Goal: Task Accomplishment & Management: Manage account settings

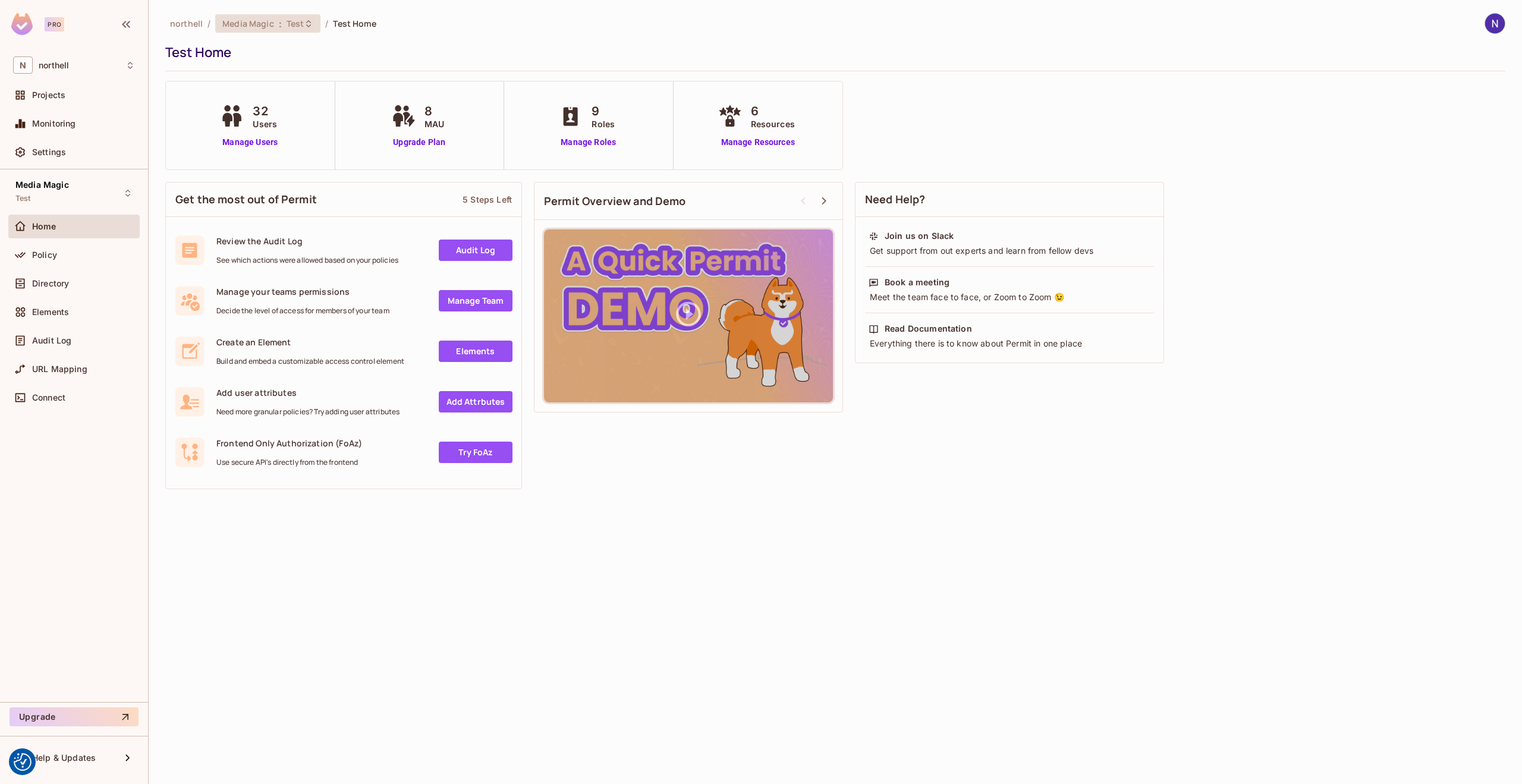
click at [304, 24] on icon at bounding box center [309, 24] width 10 height 10
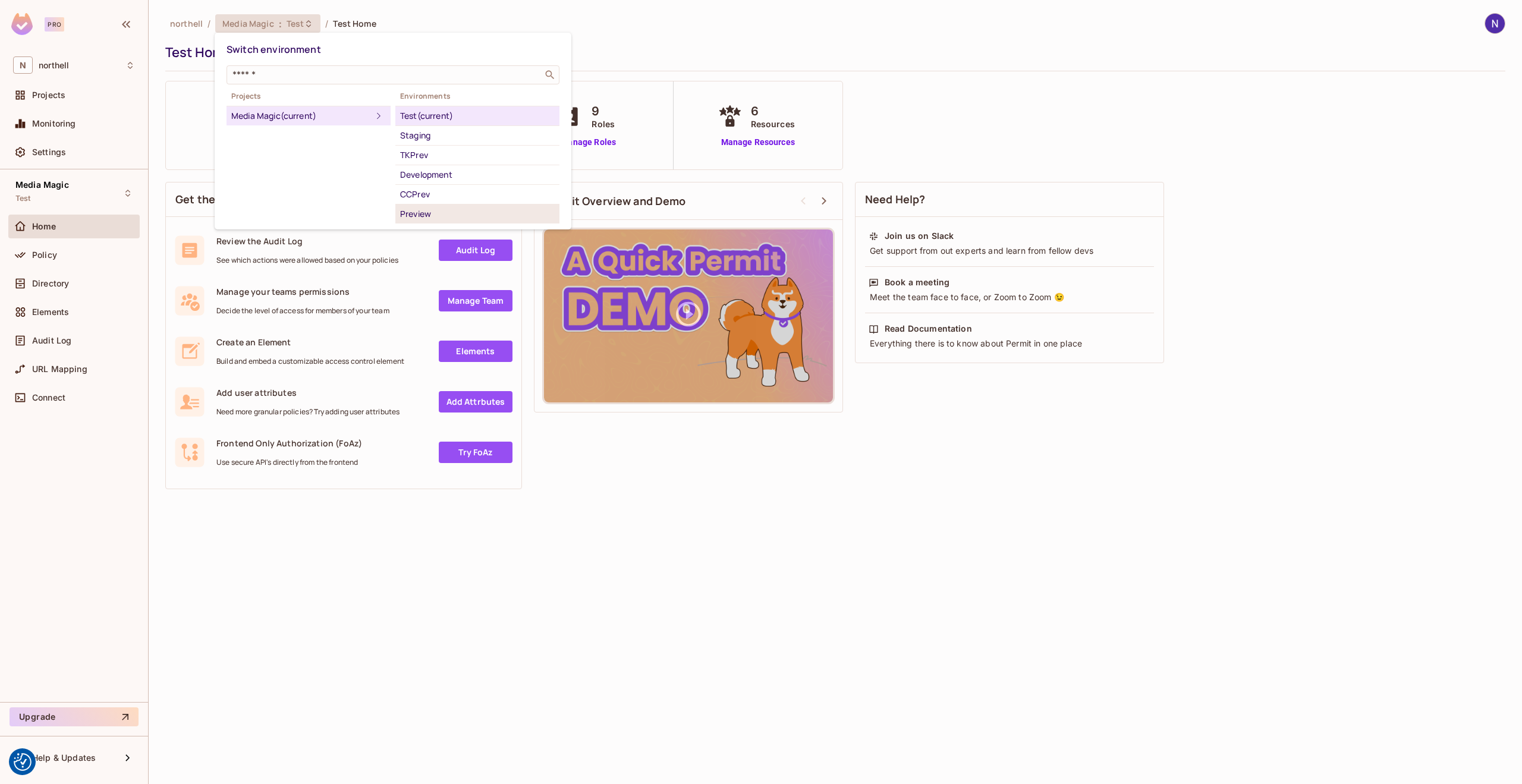
click at [415, 212] on div "Preview" at bounding box center [477, 214] width 154 height 14
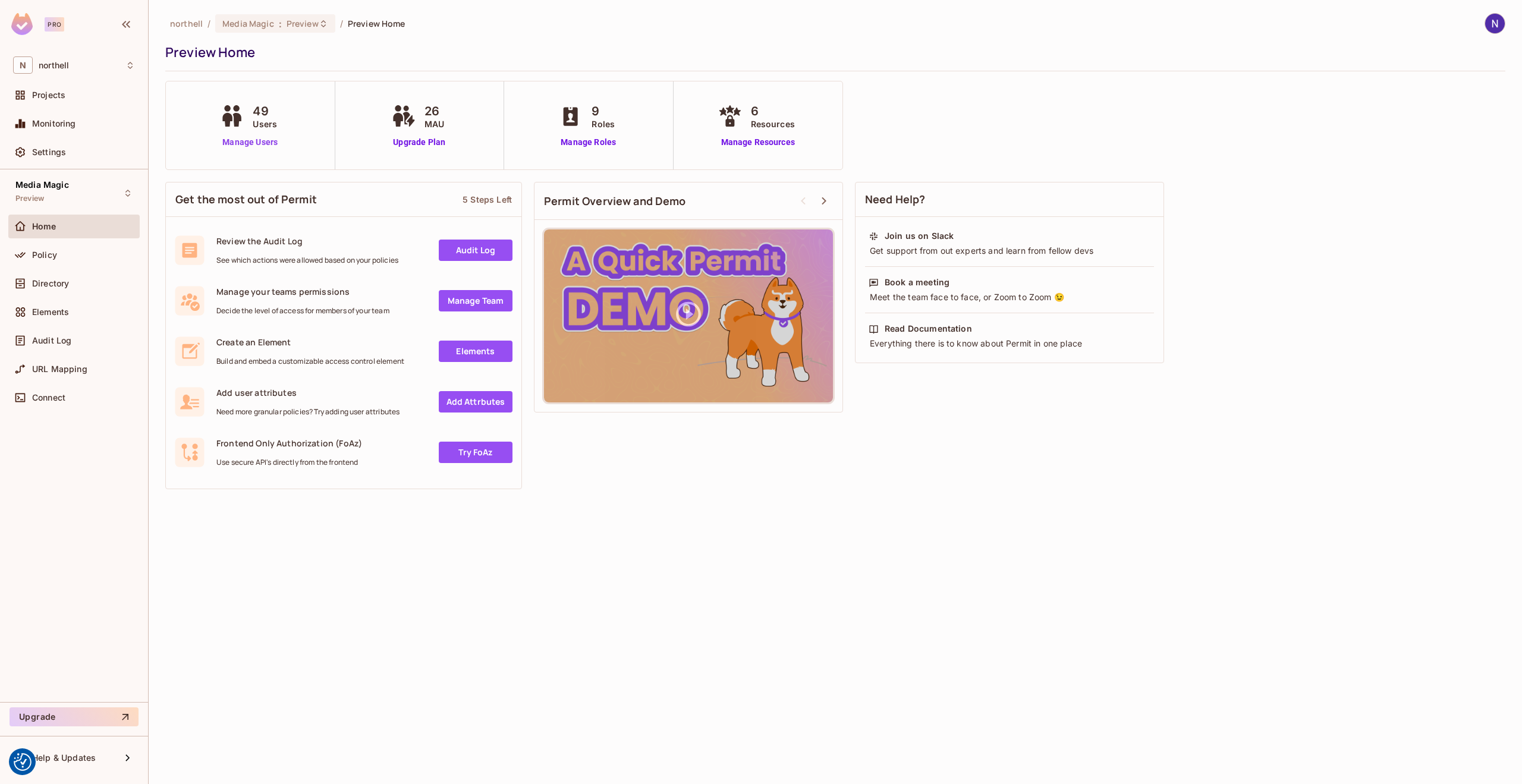
click at [249, 145] on link "Manage Users" at bounding box center [250, 142] width 66 height 13
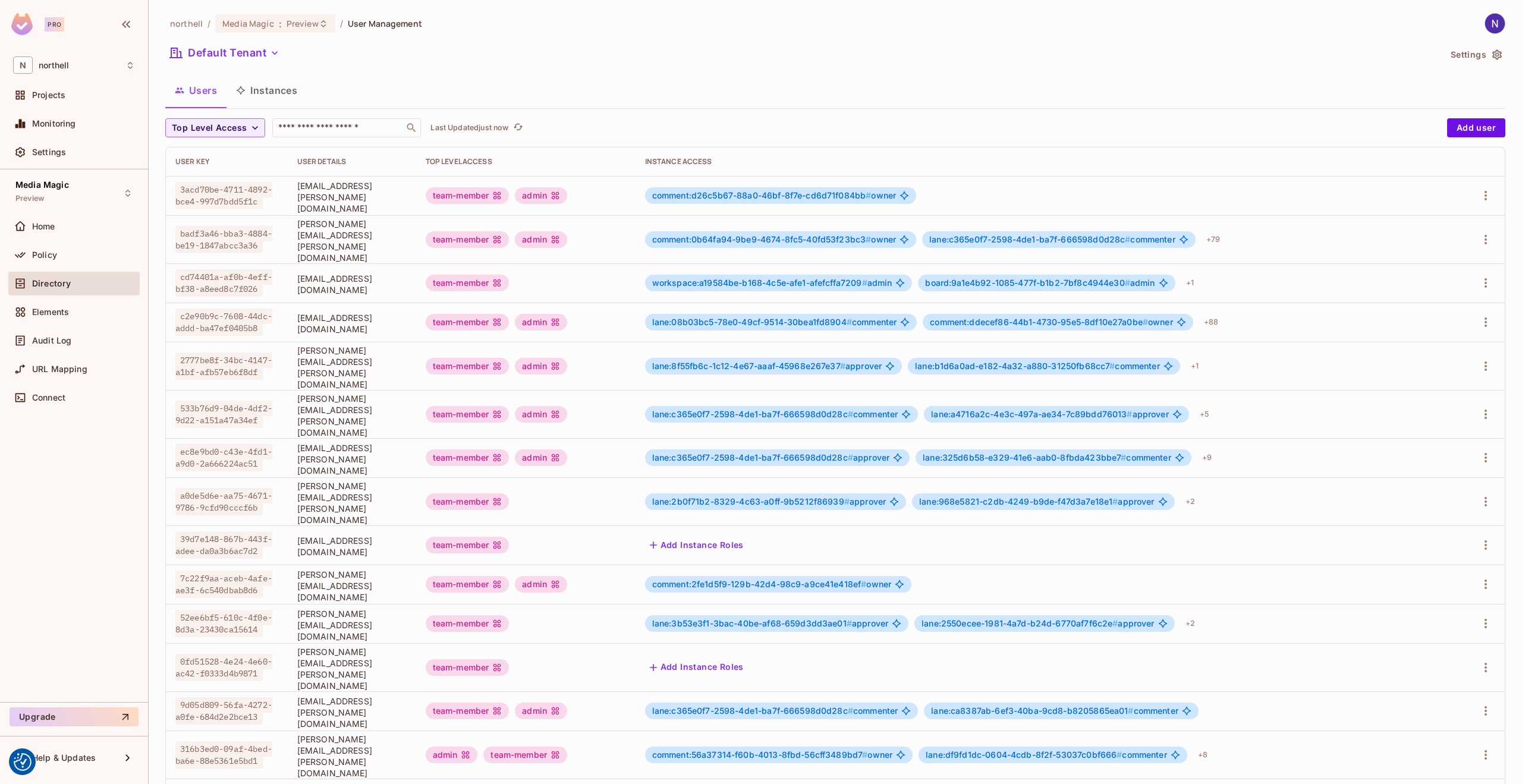
scroll to position [45, 0]
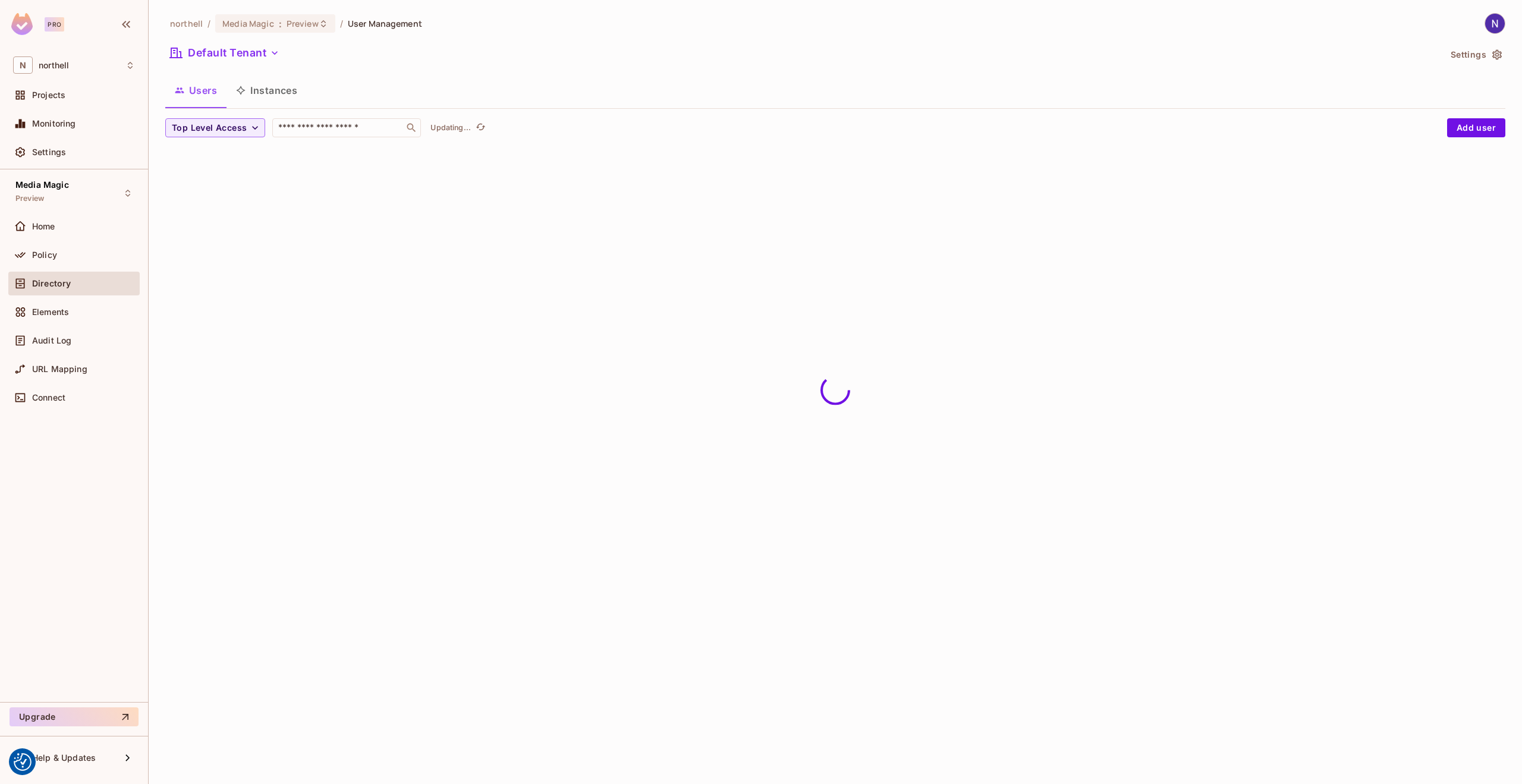
scroll to position [0, 0]
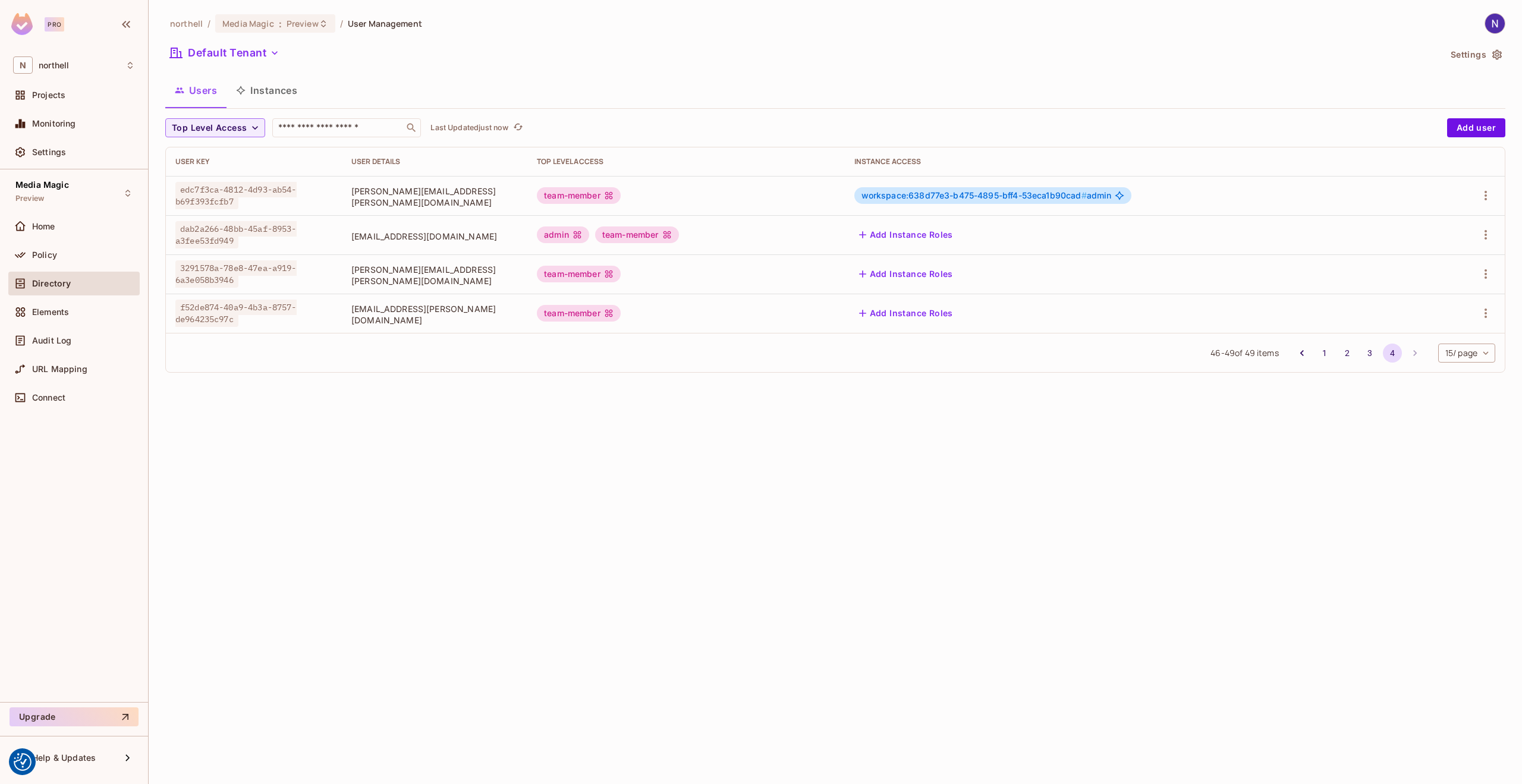
click at [620, 275] on div "team-member" at bounding box center [578, 274] width 84 height 17
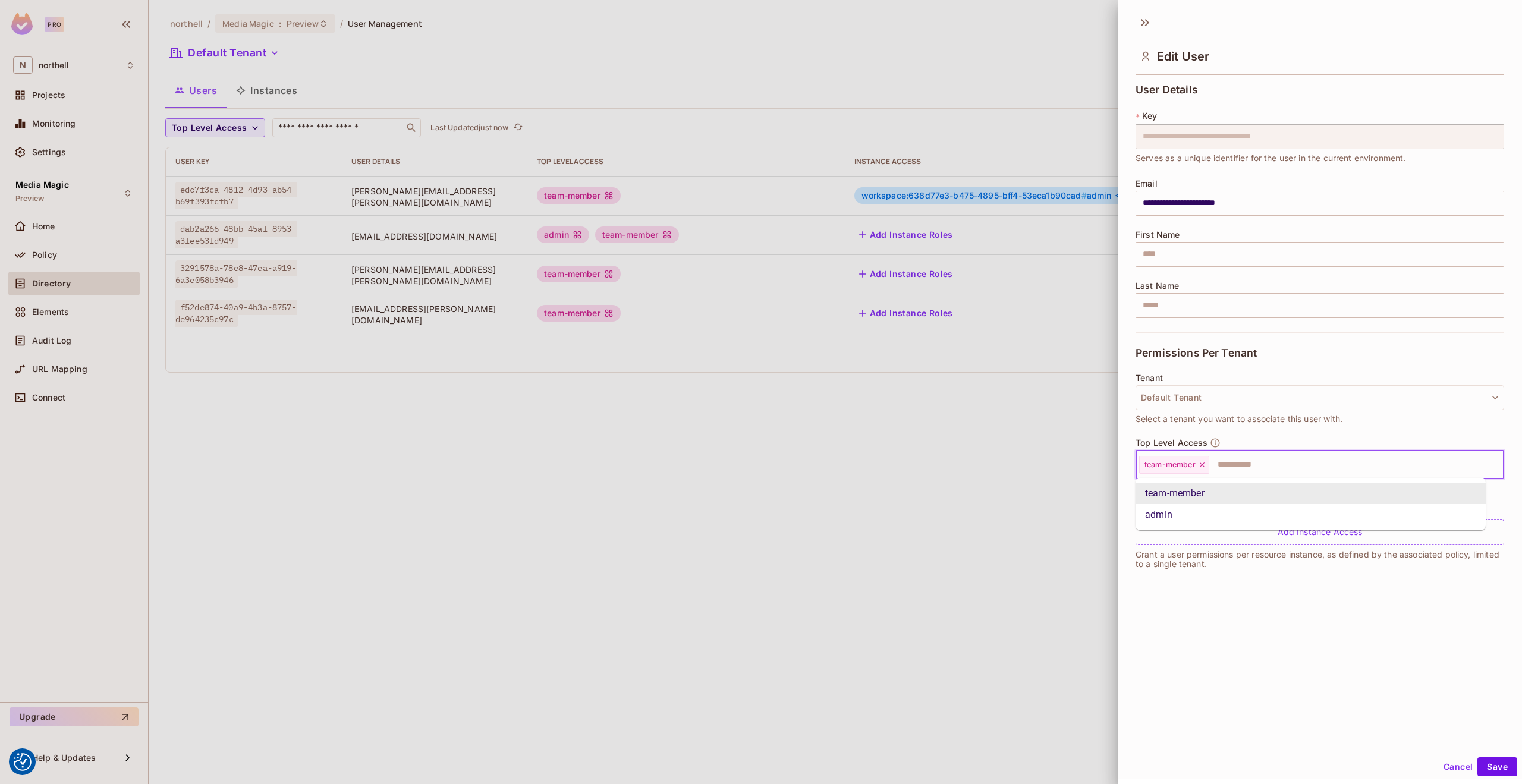
click at [1229, 464] on input "text" at bounding box center [1345, 464] width 270 height 24
click at [1166, 510] on li "admin" at bounding box center [1310, 515] width 350 height 22
click at [1487, 762] on button "Save" at bounding box center [1497, 766] width 40 height 19
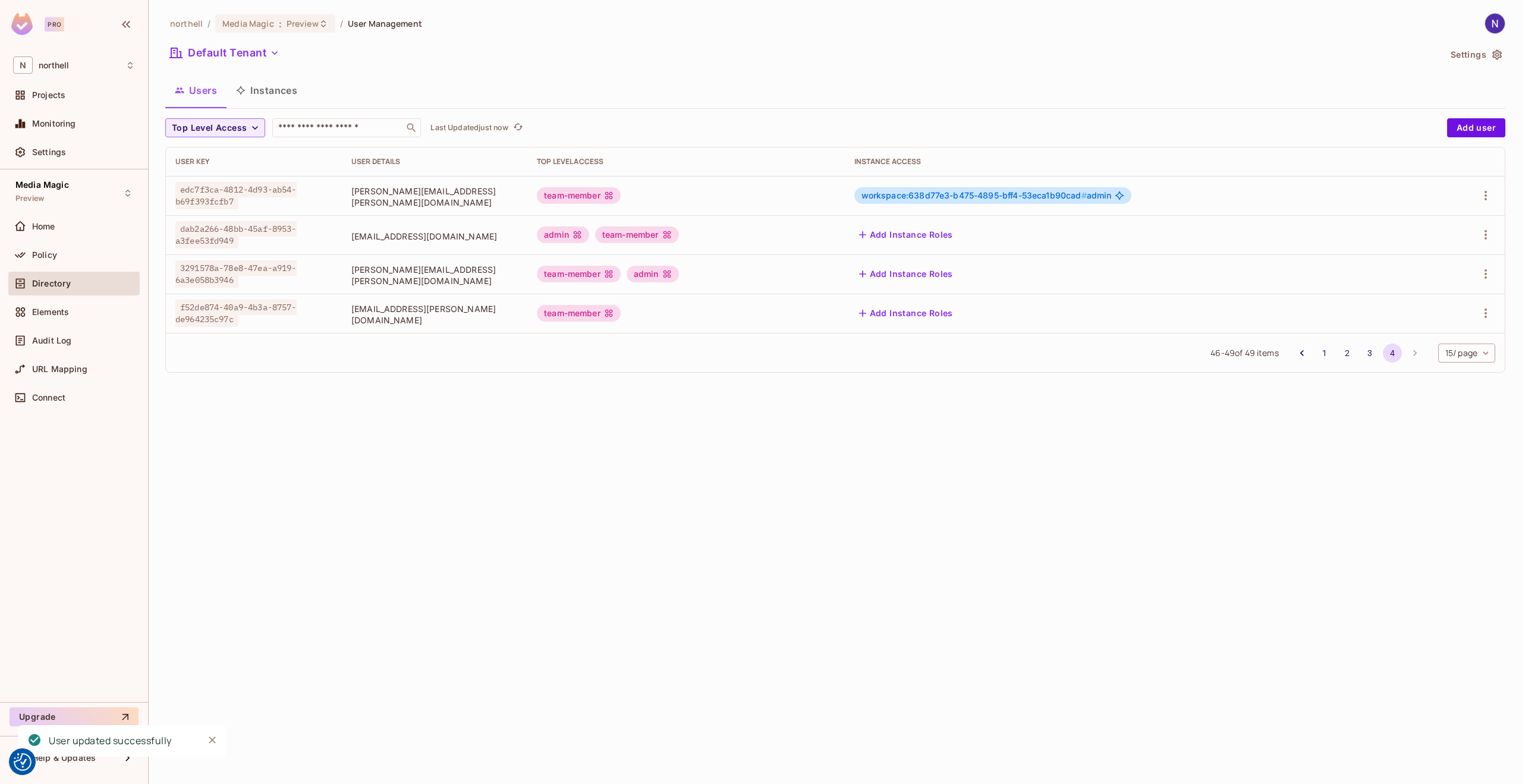
click at [620, 318] on div "team-member" at bounding box center [578, 313] width 84 height 17
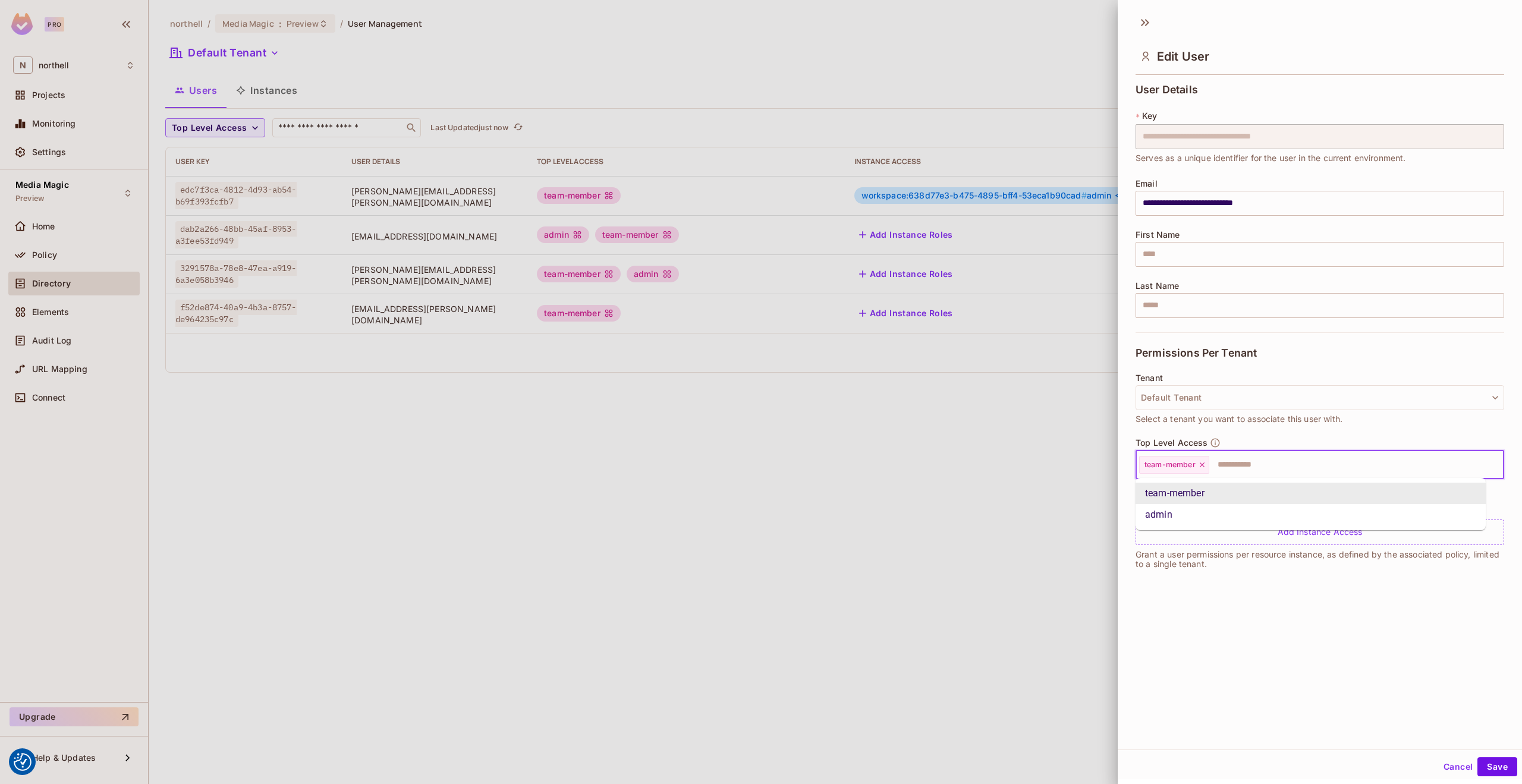
click at [1231, 468] on input "text" at bounding box center [1345, 464] width 270 height 24
click at [1170, 512] on li "admin" at bounding box center [1310, 515] width 350 height 22
click at [1485, 764] on button "Save" at bounding box center [1497, 766] width 40 height 19
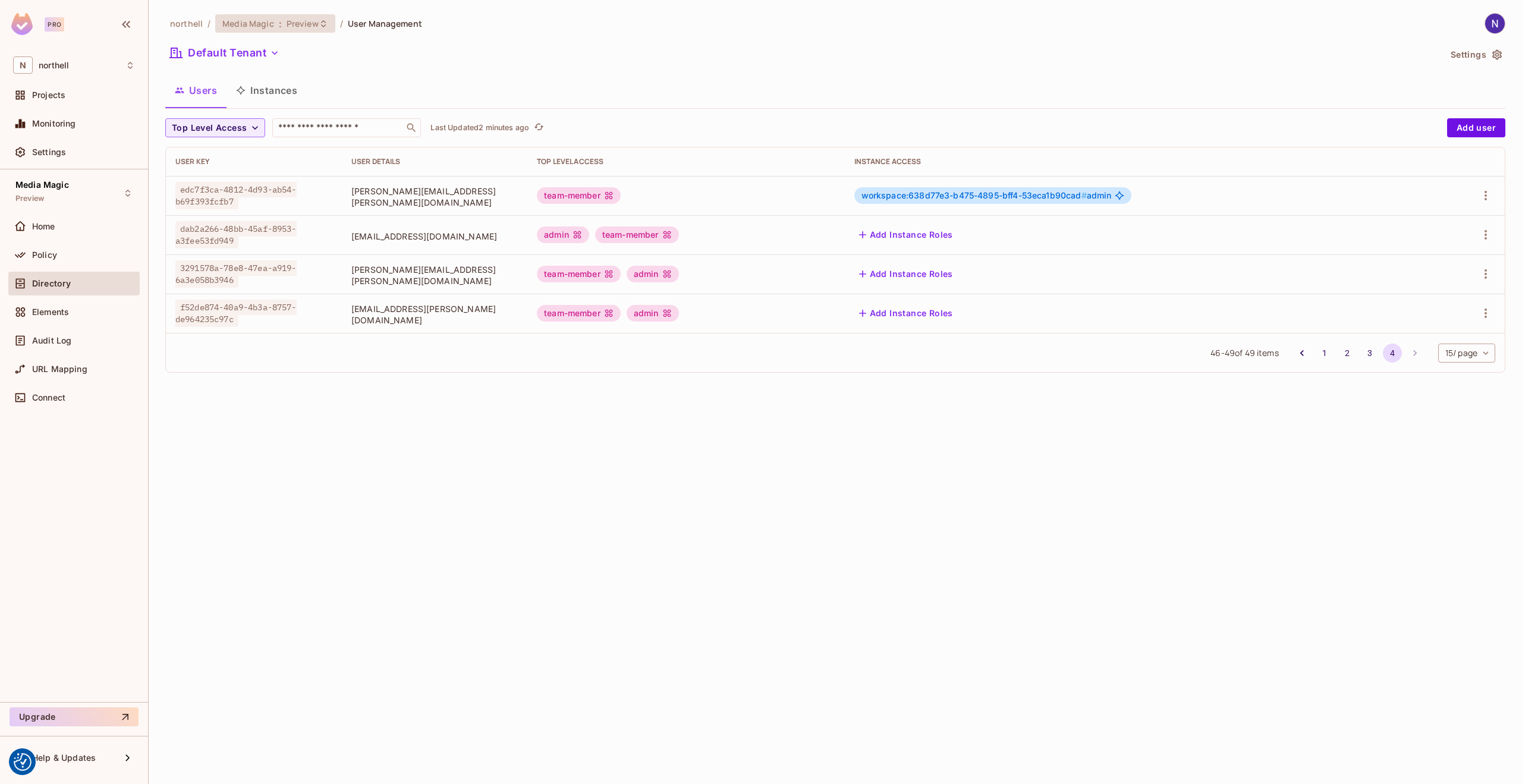
click at [298, 21] on span "Preview" at bounding box center [302, 24] width 32 height 11
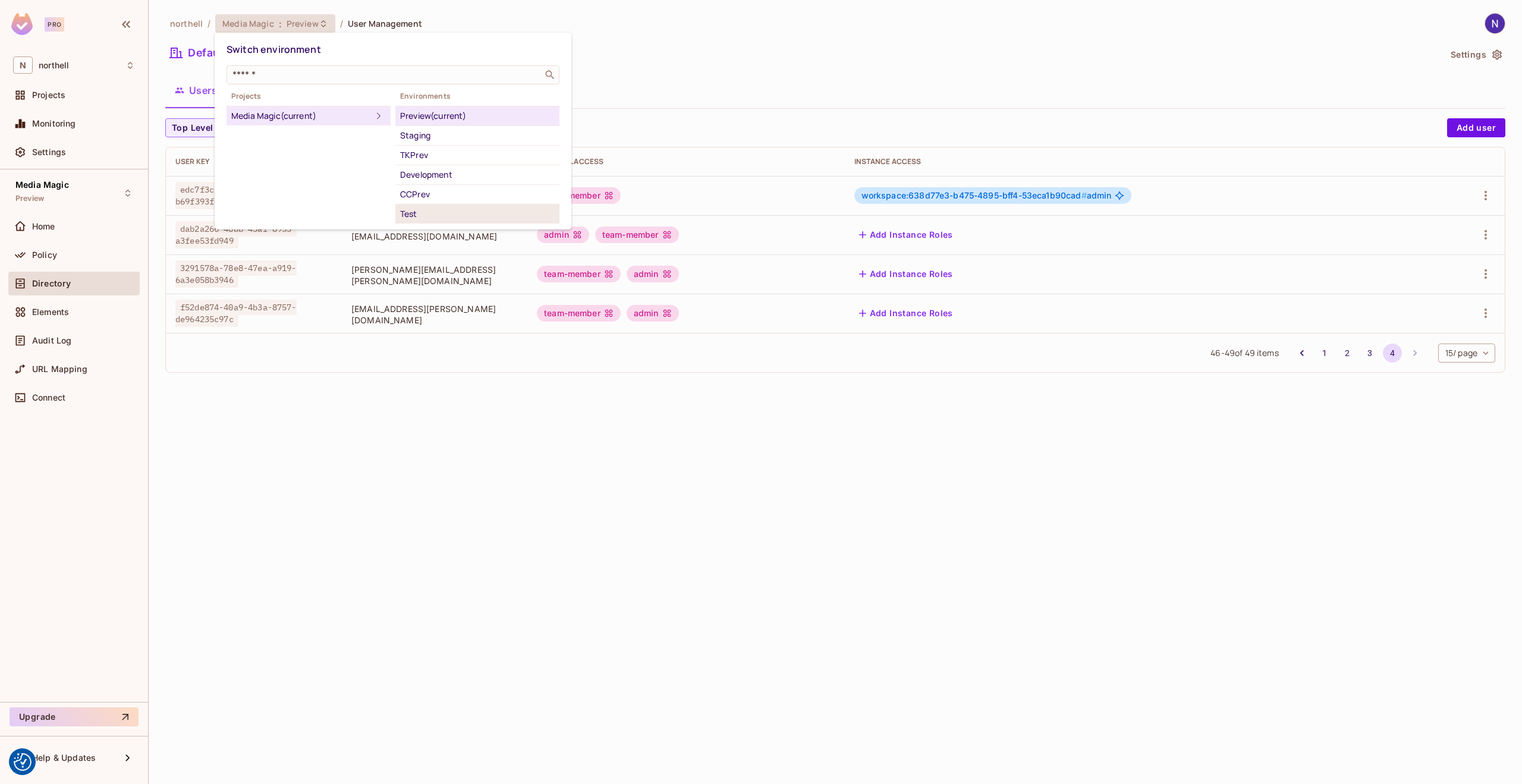
click at [410, 214] on div "Test" at bounding box center [477, 214] width 154 height 14
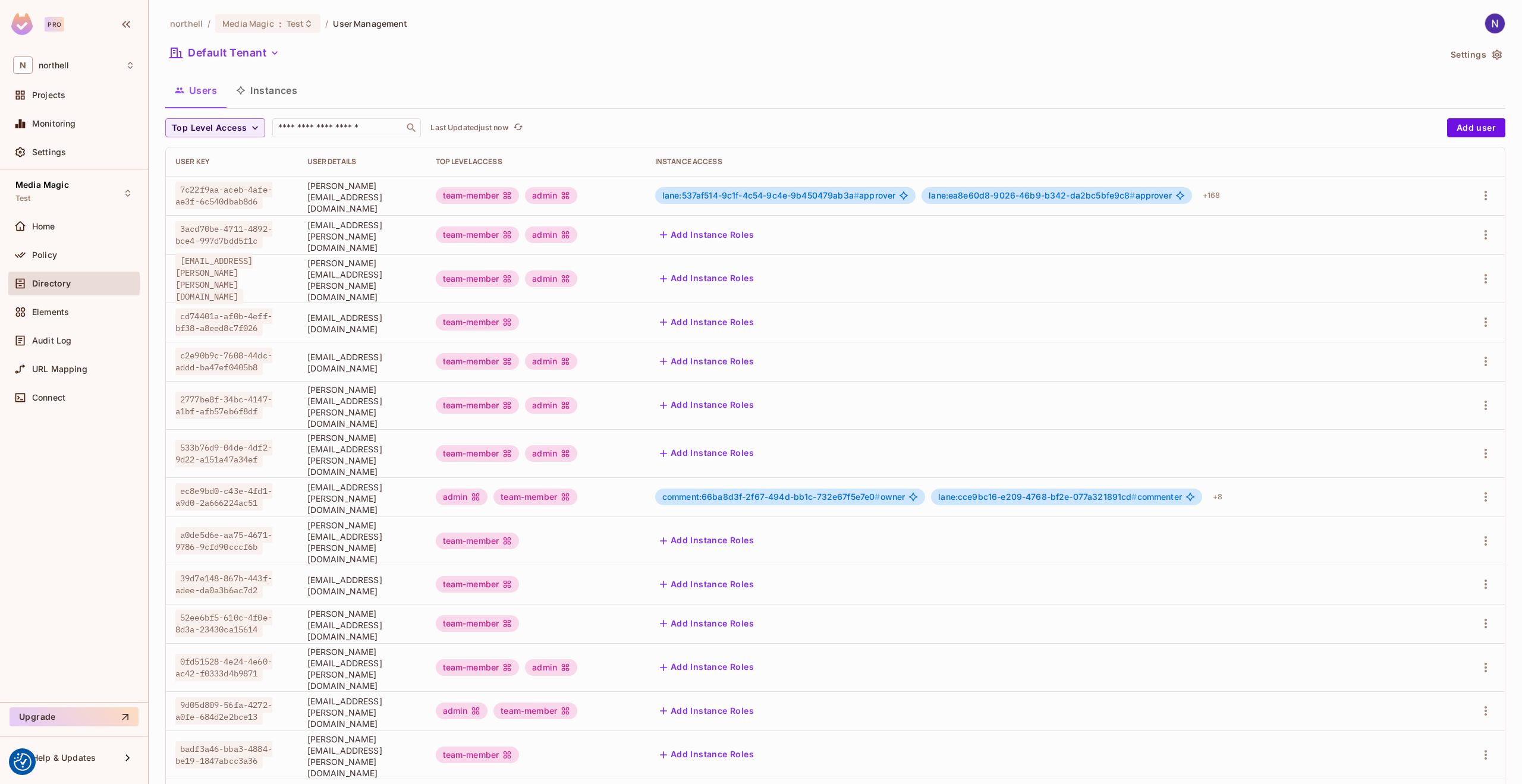
scroll to position [45, 0]
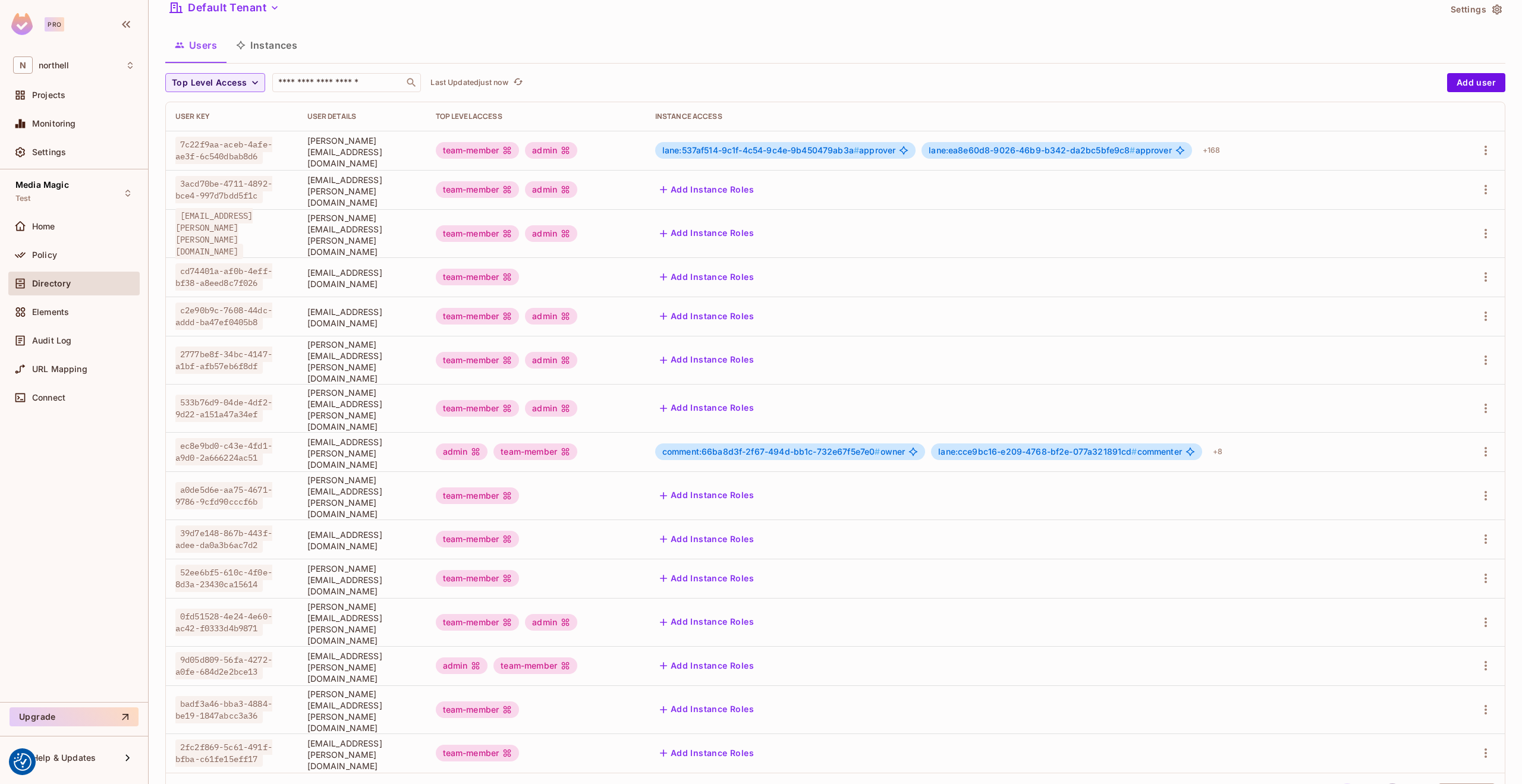
click at [1383, 783] on button "3" at bounding box center [1392, 792] width 19 height 19
